Goal: Find specific page/section: Find specific page/section

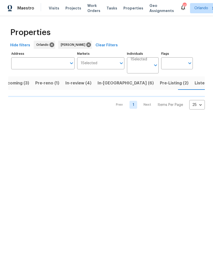
scroll to position [0, 10]
click at [36, 60] on input "Address" at bounding box center [39, 63] width 56 height 12
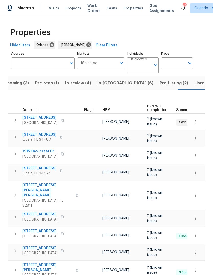
click at [29, 65] on input "Address" at bounding box center [39, 63] width 56 height 12
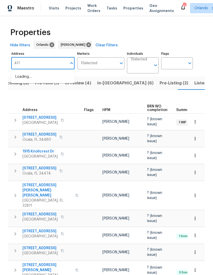
type input "4116"
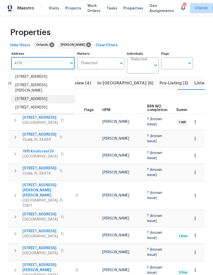
click at [24, 103] on li "[STREET_ADDRESS]" at bounding box center [42, 99] width 63 height 8
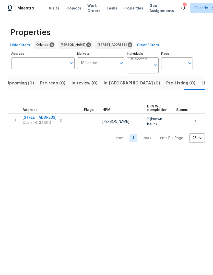
type input "[STREET_ADDRESS]"
click at [31, 115] on span "[STREET_ADDRESS]" at bounding box center [39, 117] width 34 height 5
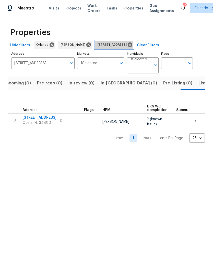
click at [132, 45] on icon at bounding box center [130, 44] width 5 height 5
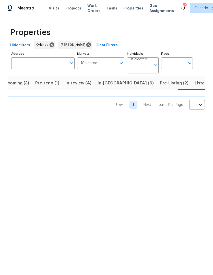
scroll to position [0, 10]
click at [38, 64] on input "Address" at bounding box center [39, 63] width 56 height 12
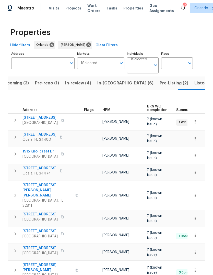
click at [35, 66] on input "Address" at bounding box center [39, 63] width 56 height 12
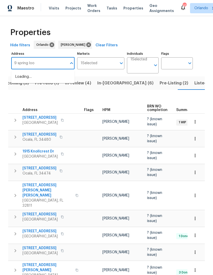
type input "9 spring loop"
click at [23, 80] on li "9 Spring Loop Cir Ocala FL 34472" at bounding box center [42, 77] width 63 height 8
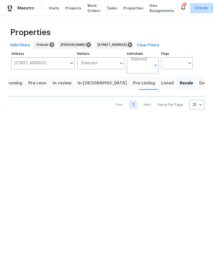
scroll to position [0, 8]
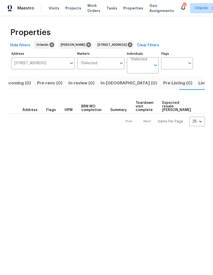
click at [199, 83] on span "Listed (1)" at bounding box center [208, 82] width 18 height 7
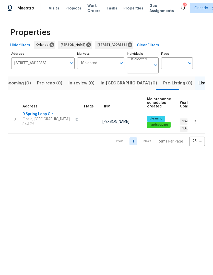
click at [194, 119] on icon "button" at bounding box center [195, 121] width 5 height 5
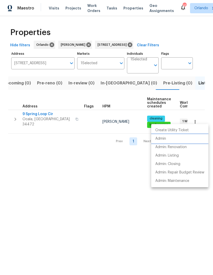
click at [170, 140] on li "Admin" at bounding box center [179, 138] width 57 height 8
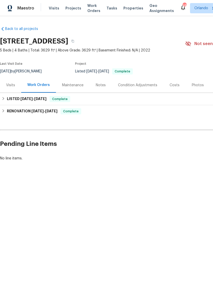
click at [194, 85] on div "Photos" at bounding box center [198, 85] width 12 height 5
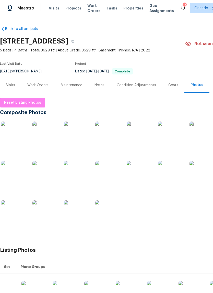
click at [111, 134] on img at bounding box center [108, 134] width 26 height 26
